Goal: Browse casually: Explore the website without a specific task or goal

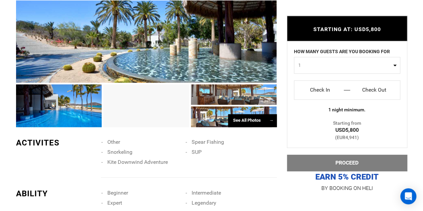
scroll to position [497, 0]
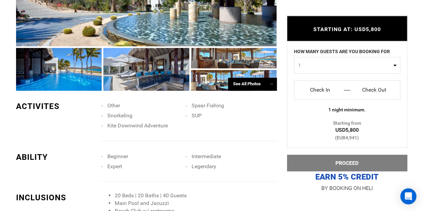
click at [237, 78] on div "See All Photos →" at bounding box center [252, 84] width 49 height 13
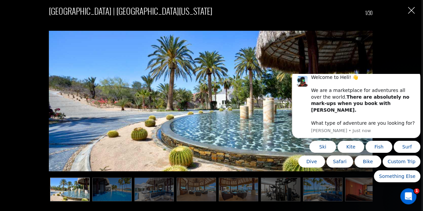
scroll to position [0, 0]
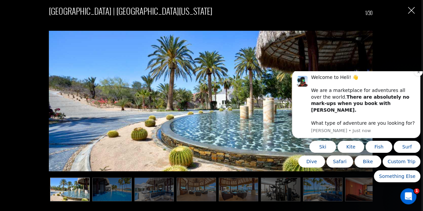
click at [409, 97] on div "Welcome to Heli! 👋 We are a marketplace for adventures all over the world. Ther…" at bounding box center [363, 100] width 104 height 52
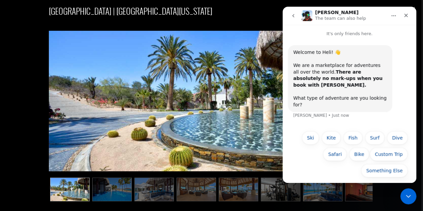
click at [412, 12] on nav "[PERSON_NAME] The team can also help" at bounding box center [349, 16] width 134 height 18
click at [407, 16] on icon "Close" at bounding box center [405, 15] width 5 height 5
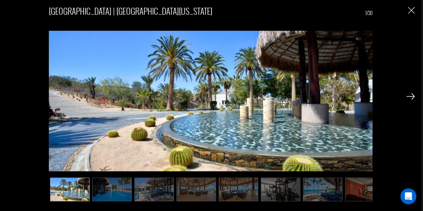
click at [410, 99] on img at bounding box center [410, 96] width 8 height 6
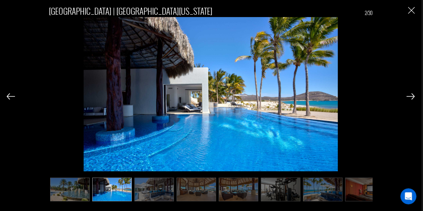
click at [410, 96] on img at bounding box center [410, 96] width 8 height 6
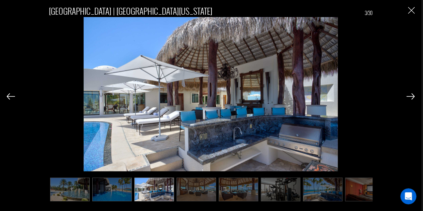
click at [410, 95] on img at bounding box center [410, 96] width 8 height 6
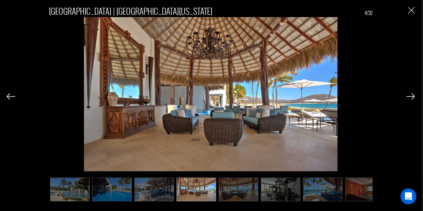
click at [410, 95] on img at bounding box center [410, 96] width 8 height 6
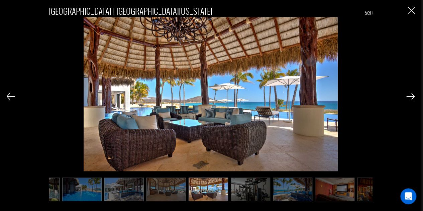
click at [410, 95] on img at bounding box center [410, 96] width 8 height 6
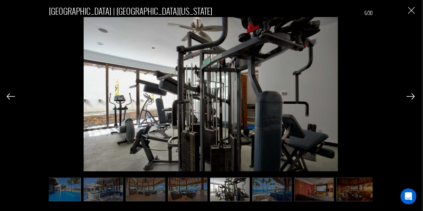
click at [410, 95] on img at bounding box center [410, 96] width 8 height 6
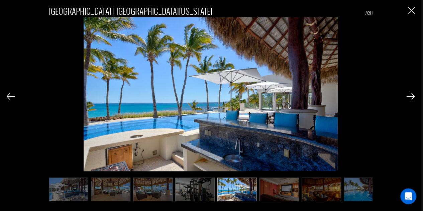
click at [410, 95] on img at bounding box center [410, 96] width 8 height 6
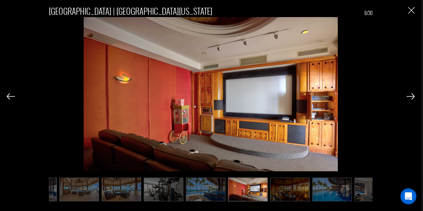
click at [410, 95] on img at bounding box center [410, 96] width 8 height 6
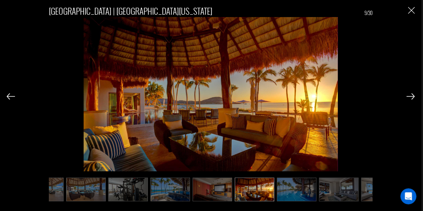
click at [410, 95] on img at bounding box center [410, 96] width 8 height 6
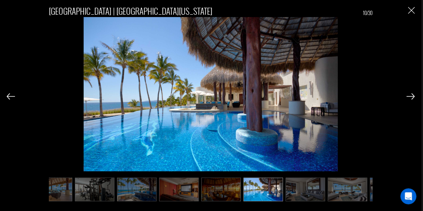
click at [410, 95] on img at bounding box center [410, 96] width 8 height 6
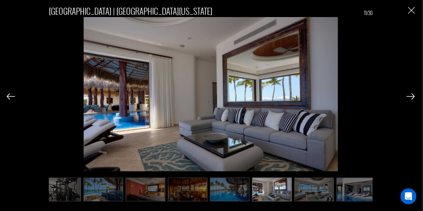
click at [410, 95] on img at bounding box center [410, 96] width 8 height 6
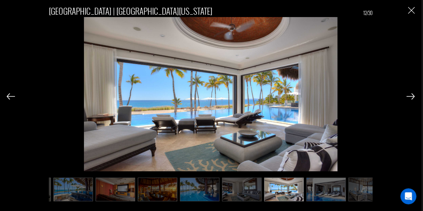
click at [410, 95] on img at bounding box center [410, 96] width 8 height 6
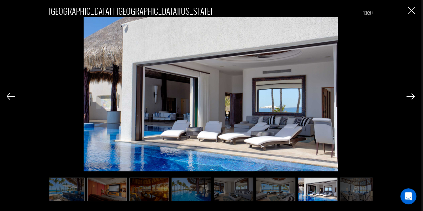
click at [410, 95] on img at bounding box center [410, 96] width 8 height 6
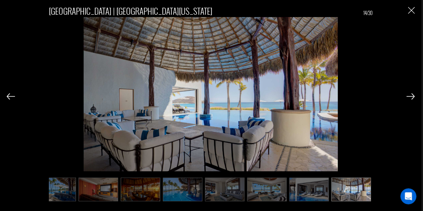
click at [410, 95] on img at bounding box center [410, 96] width 8 height 6
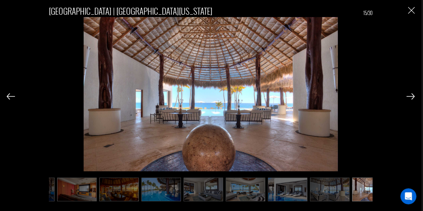
click at [410, 95] on img at bounding box center [410, 96] width 8 height 6
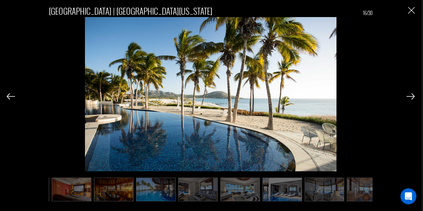
click at [410, 95] on img at bounding box center [410, 96] width 8 height 6
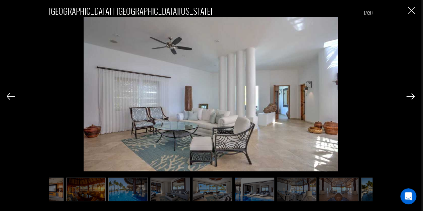
click at [406, 17] on div "[GEOGRAPHIC_DATA] | [GEOGRAPHIC_DATA][US_STATE] Sur 17/30" at bounding box center [211, 100] width 408 height 200
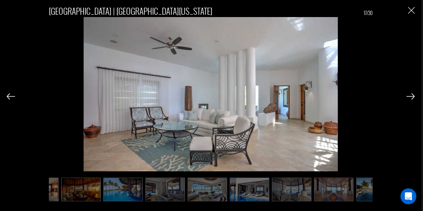
click at [408, 14] on div "[GEOGRAPHIC_DATA] | [GEOGRAPHIC_DATA][US_STATE] Sur 17/30" at bounding box center [211, 100] width 408 height 200
click at [410, 12] on img "Close" at bounding box center [411, 10] width 7 height 7
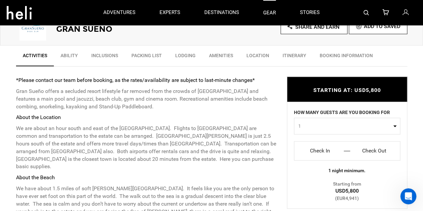
scroll to position [207, 0]
